Goal: Transaction & Acquisition: Subscribe to service/newsletter

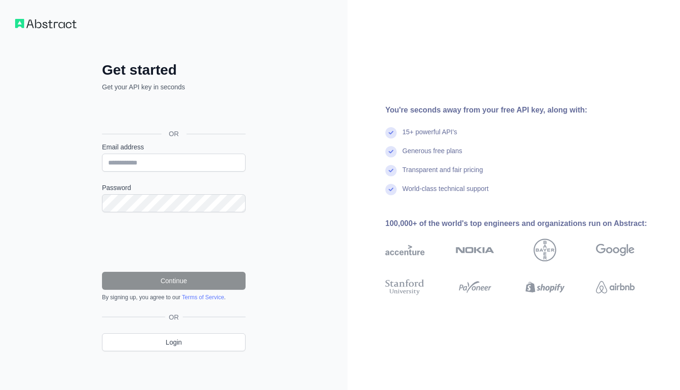
type input "**********"
click at [156, 278] on button "Continue" at bounding box center [174, 281] width 144 height 18
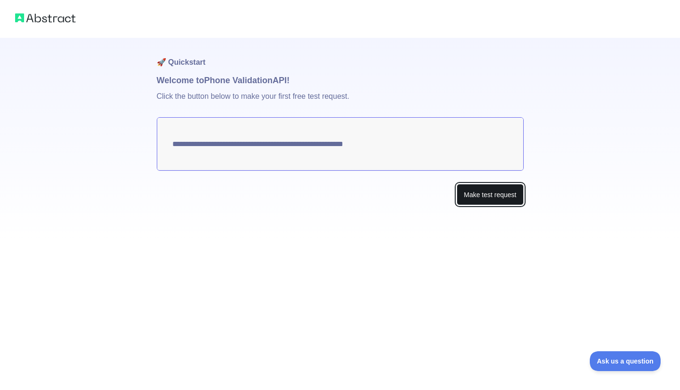
click at [482, 193] on button "Make test request" at bounding box center [490, 194] width 67 height 21
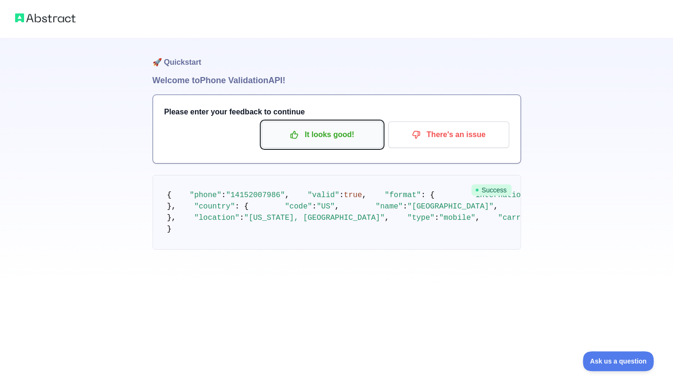
click at [341, 137] on p "It looks good!" at bounding box center [322, 135] width 107 height 16
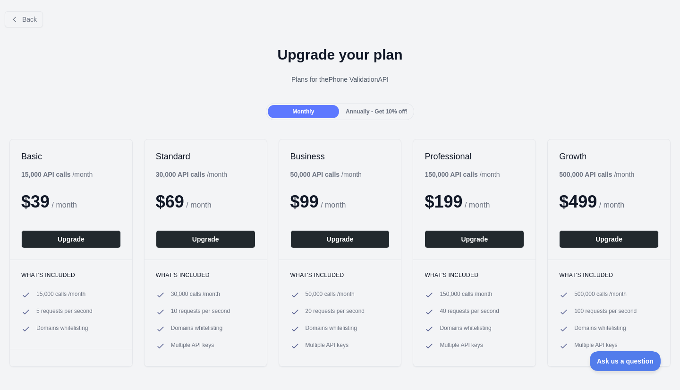
click at [388, 108] on span "Annually - Get 10% off!" at bounding box center [377, 111] width 62 height 7
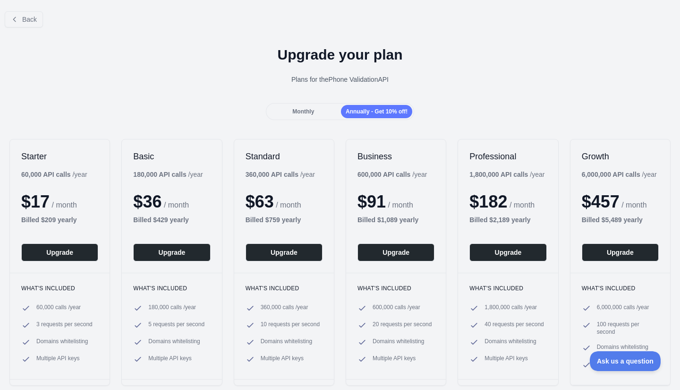
click at [316, 110] on div "Monthly" at bounding box center [303, 111] width 71 height 13
